Goal: Answer question/provide support

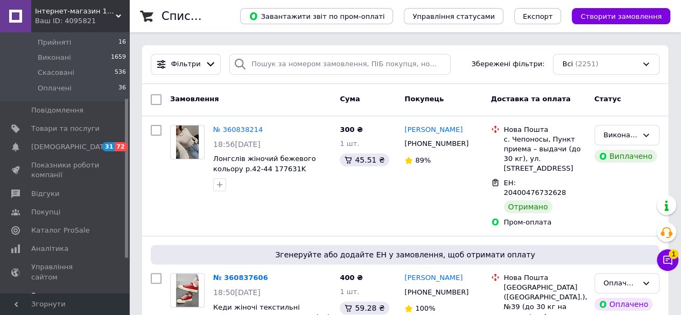
drag, startPoint x: 70, startPoint y: 224, endPoint x: 75, endPoint y: 224, distance: 5.4
click at [70, 226] on span "Каталог ProSale" at bounding box center [60, 231] width 58 height 10
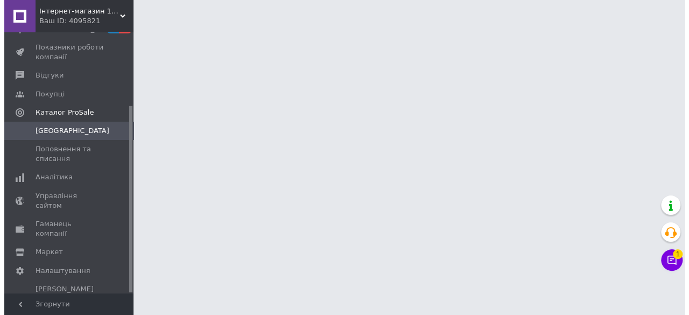
scroll to position [102, 0]
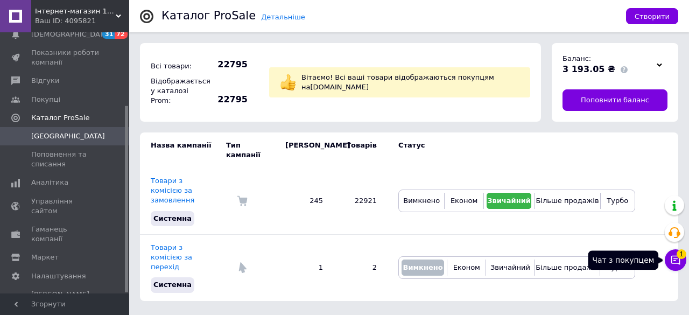
click at [673, 262] on icon at bounding box center [676, 260] width 11 height 11
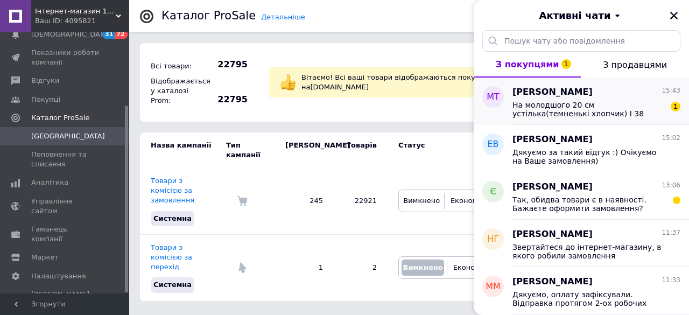
click at [509, 104] on div "МТ" at bounding box center [493, 101] width 39 height 47
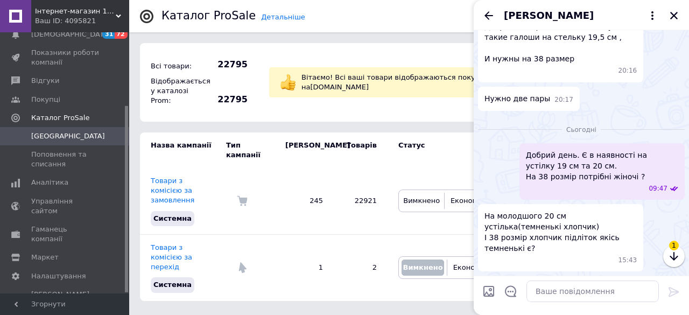
scroll to position [320, 0]
click at [104, 12] on span "Інтернет-магазин 100500" at bounding box center [75, 11] width 81 height 10
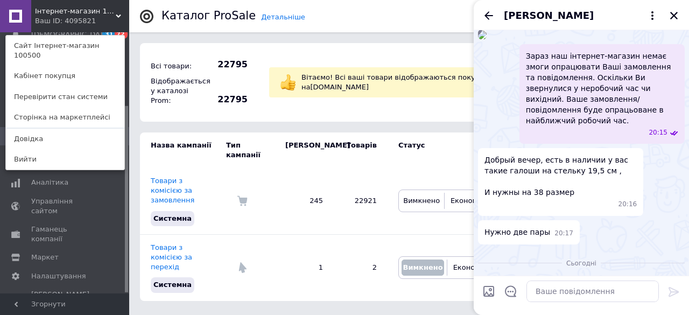
scroll to position [0, 0]
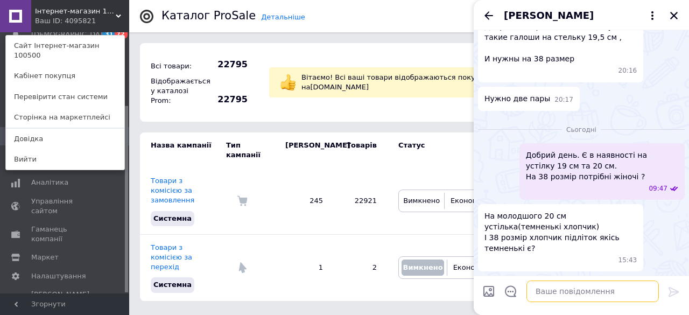
click at [538, 291] on textarea at bounding box center [593, 292] width 133 height 22
paste textarea "[URL][DOMAIN_NAME]"
type textarea "Так, є ось такий варіант на 38 розмір [URL][DOMAIN_NAME]"
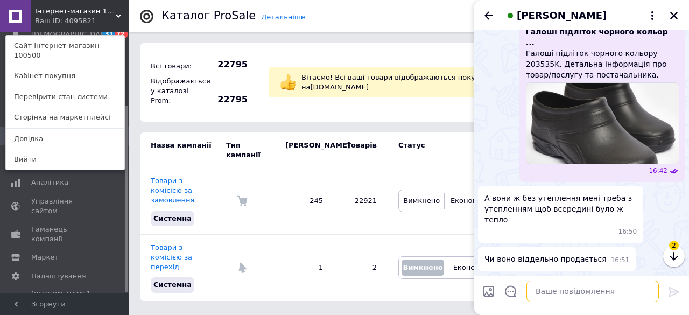
scroll to position [497, 0]
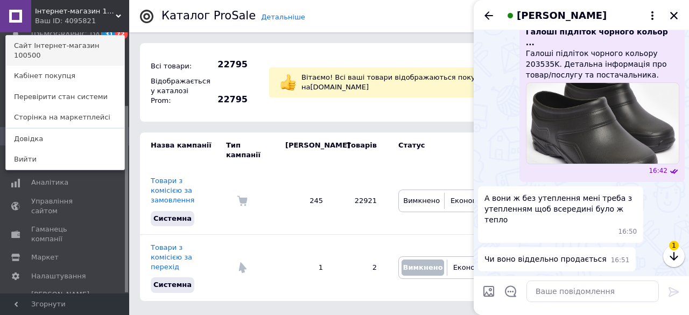
click at [75, 41] on link "Сайт Інтернет-магазин 100500" at bounding box center [65, 51] width 119 height 30
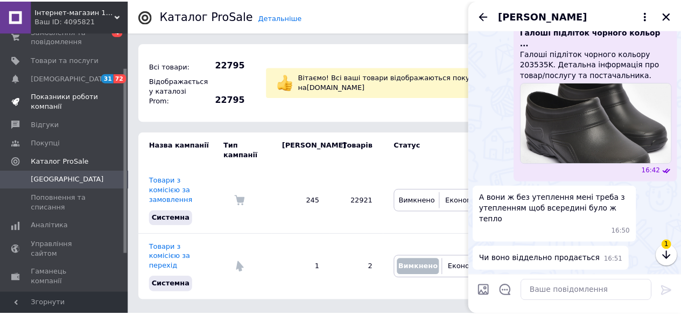
scroll to position [48, 0]
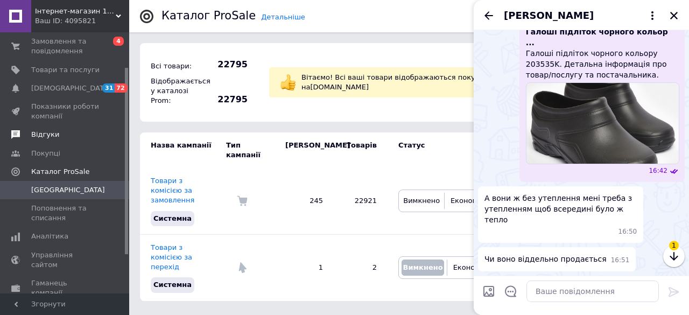
click at [51, 133] on span "Відгуки" at bounding box center [45, 135] width 28 height 10
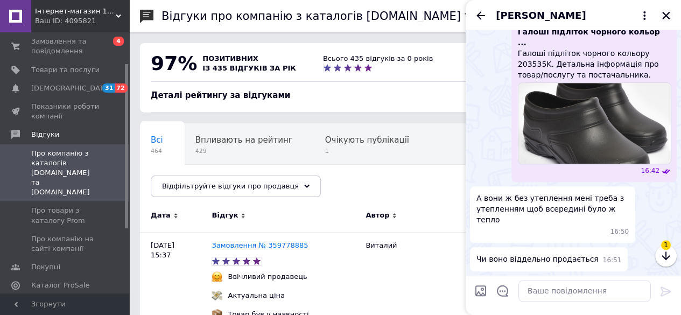
click at [665, 16] on icon "Закрити" at bounding box center [666, 16] width 10 height 10
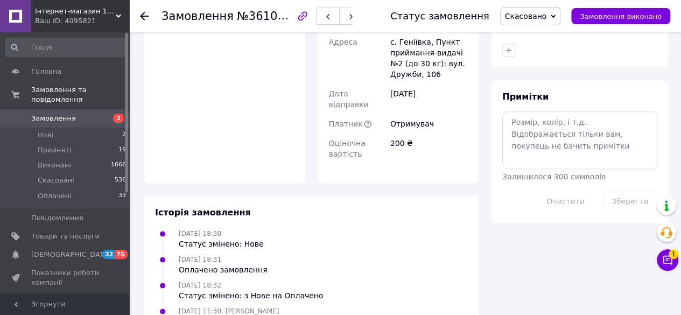
scroll to position [686, 0]
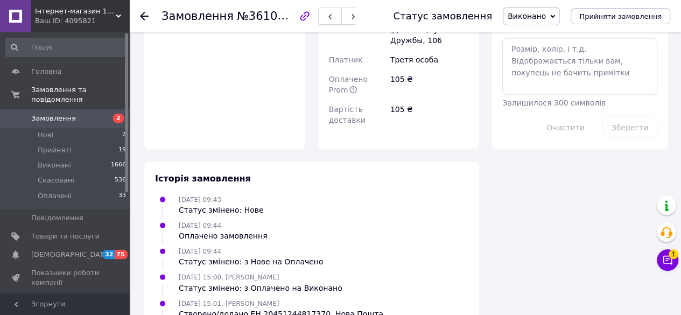
scroll to position [1118, 0]
